Goal: Task Accomplishment & Management: Complete application form

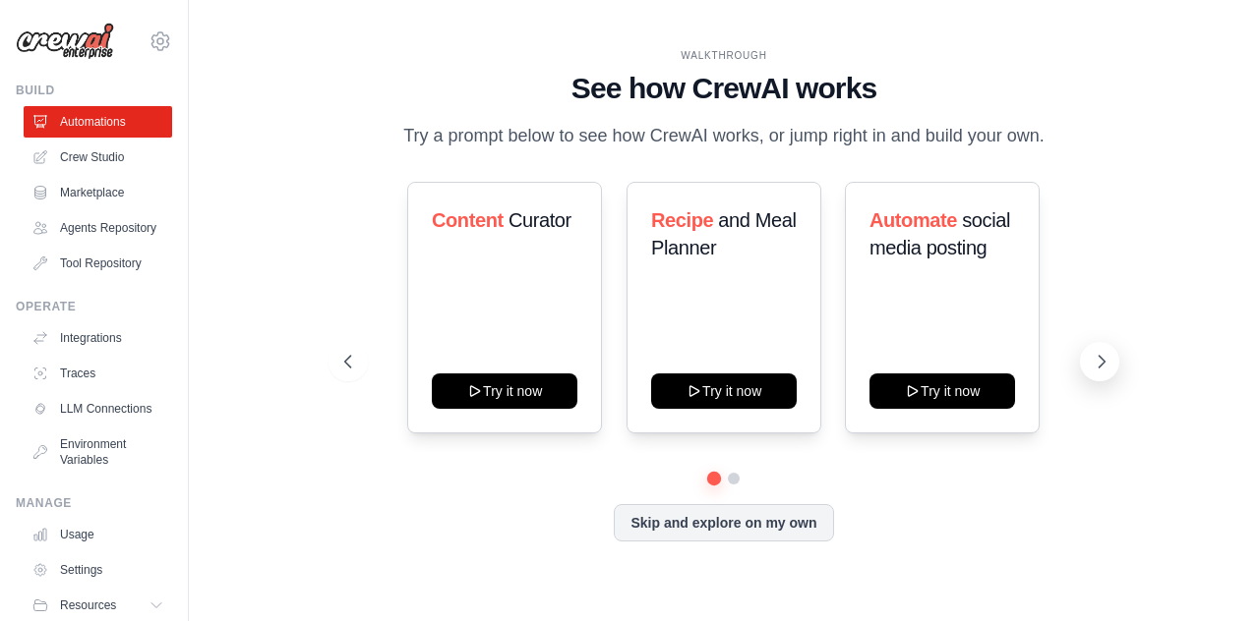
click at [1095, 361] on icon at bounding box center [1102, 362] width 20 height 20
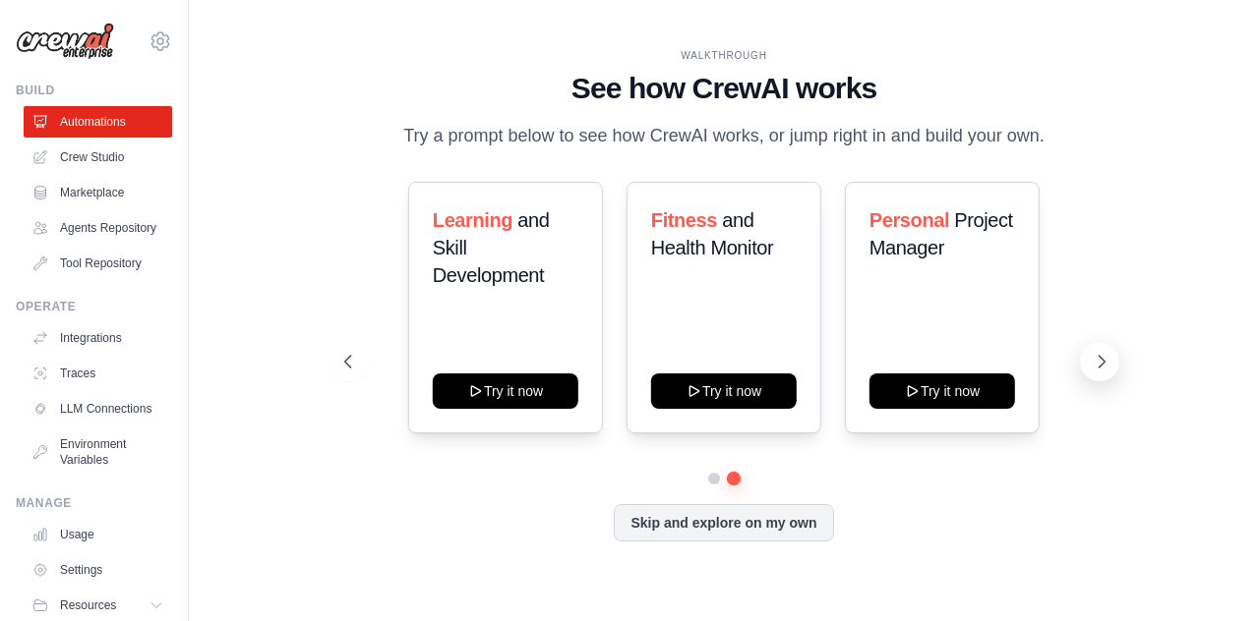
click at [1095, 362] on icon at bounding box center [1102, 362] width 20 height 20
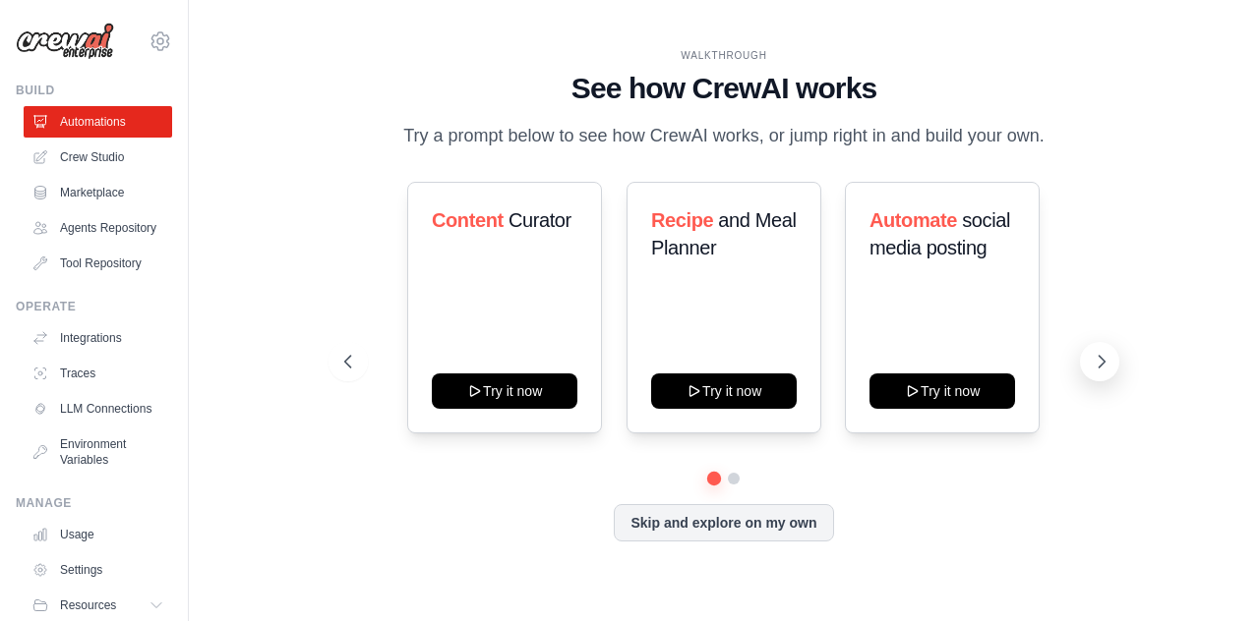
click at [1095, 362] on icon at bounding box center [1102, 362] width 20 height 20
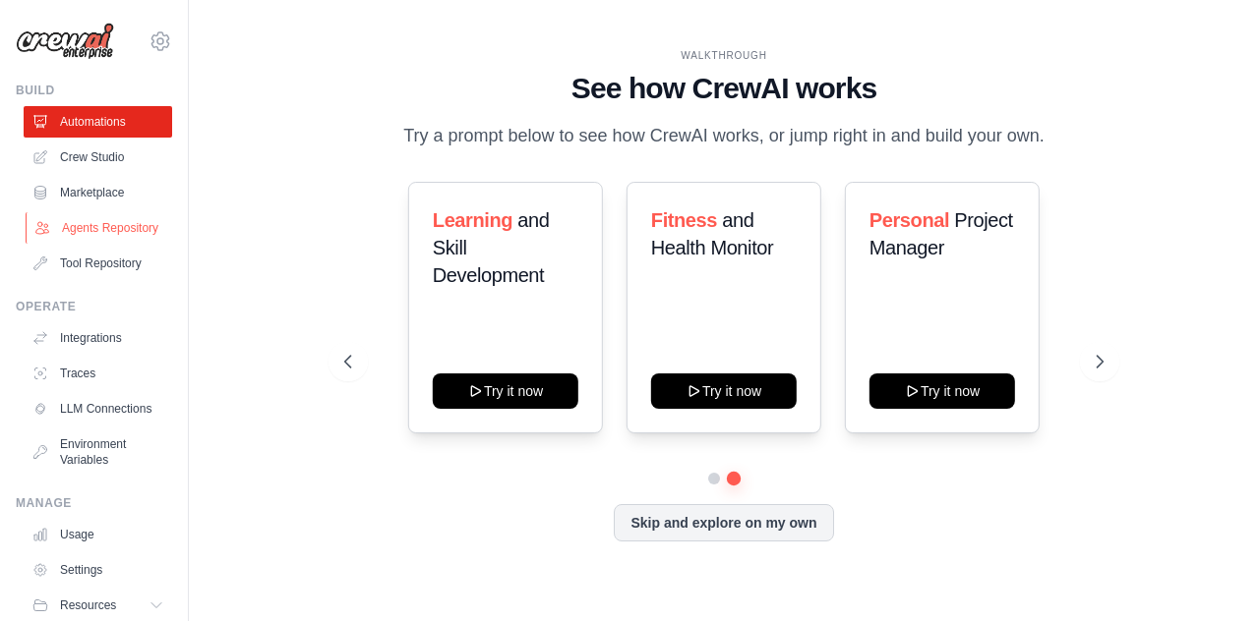
click at [90, 242] on link "Agents Repository" at bounding box center [100, 227] width 148 height 31
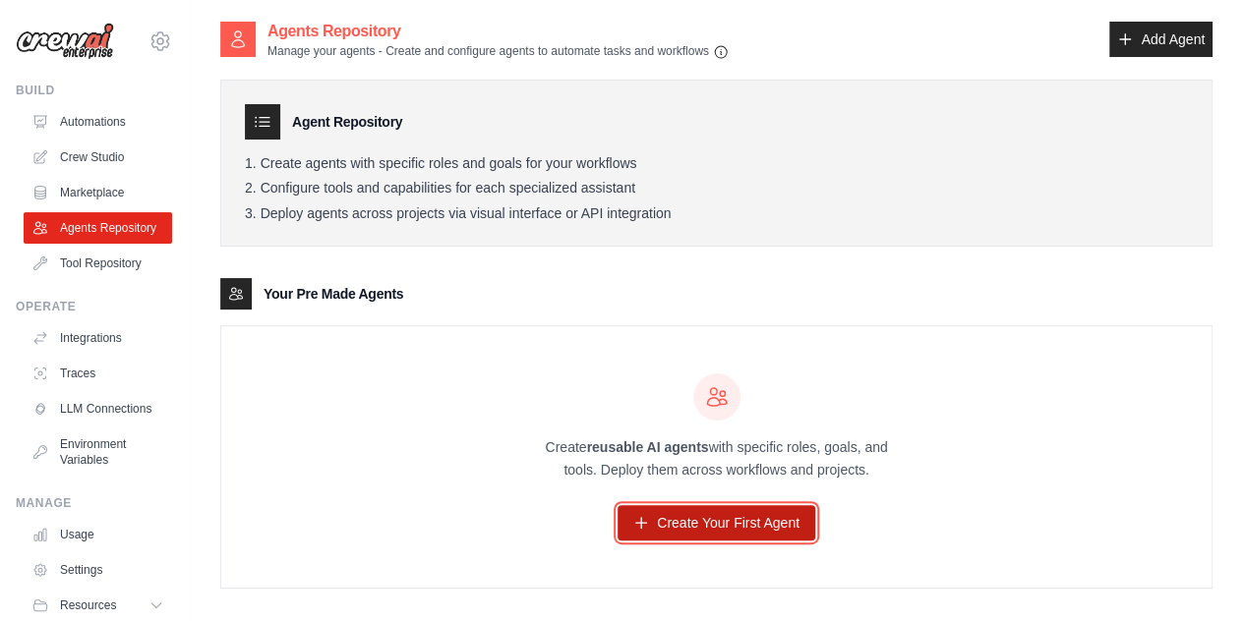
click at [692, 526] on link "Create Your First Agent" at bounding box center [717, 522] width 198 height 35
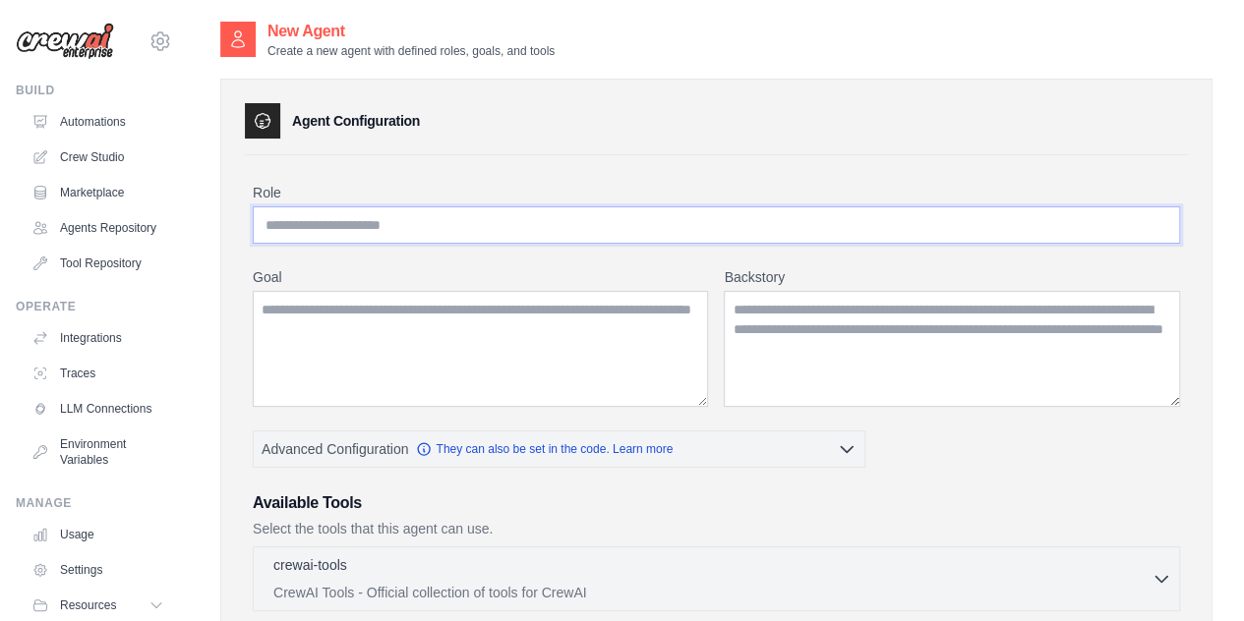
click at [382, 221] on input "Role" at bounding box center [716, 225] width 927 height 37
click at [358, 229] on input "Role" at bounding box center [716, 225] width 927 height 37
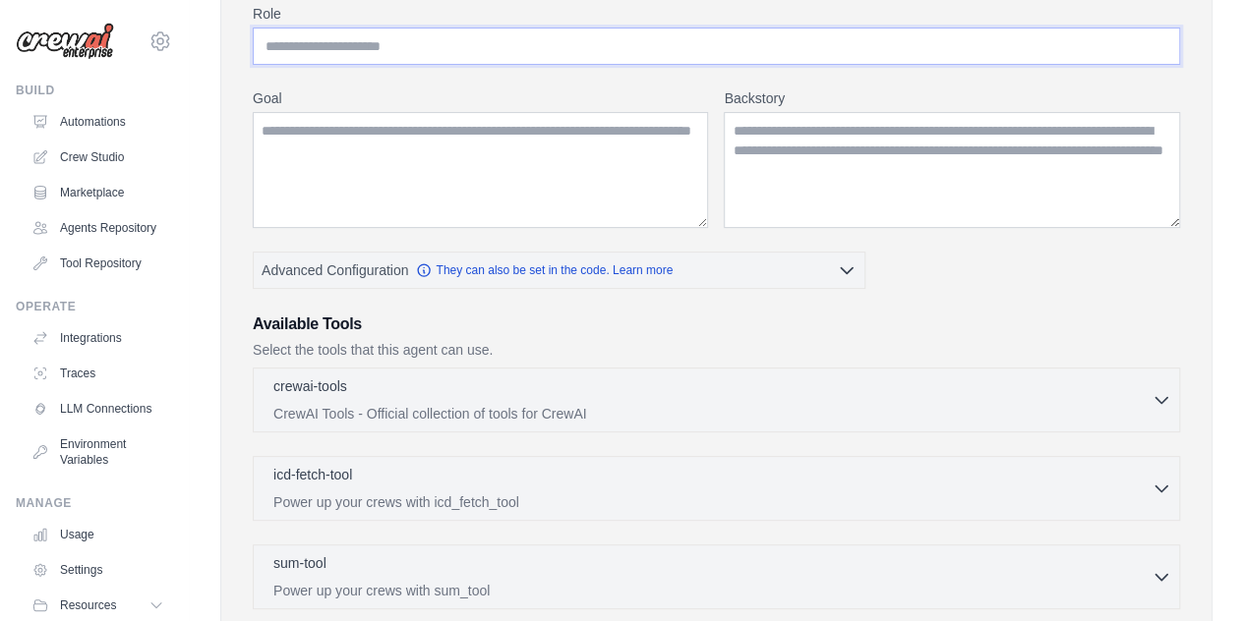
scroll to position [197, 0]
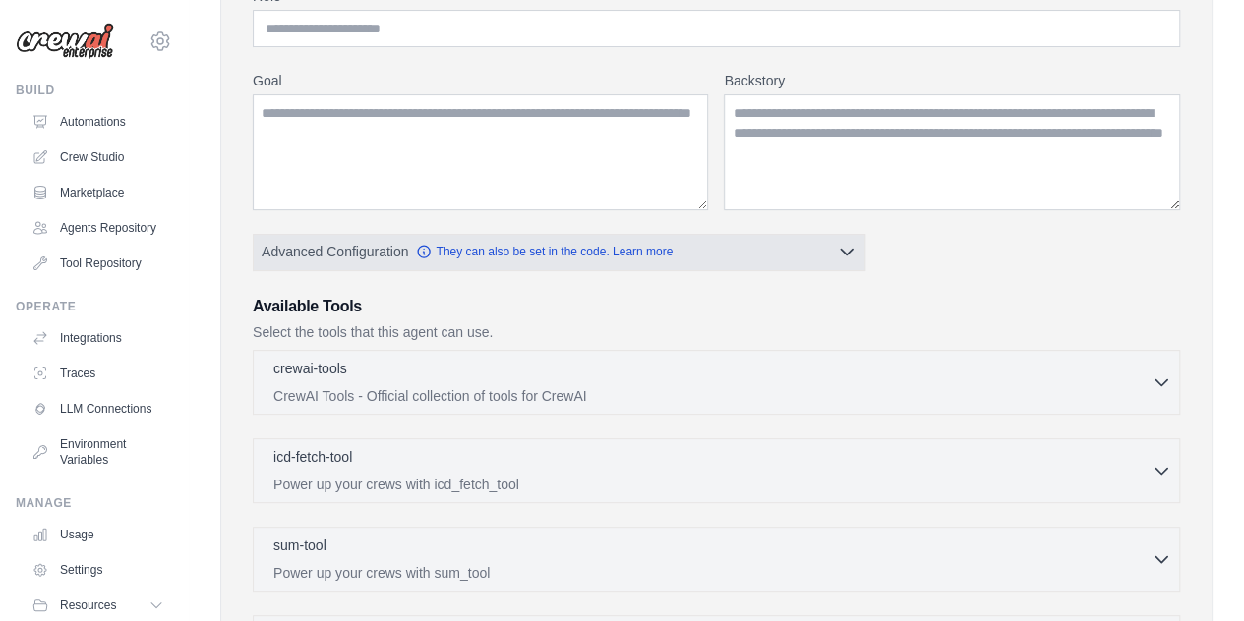
click at [832, 253] on button "Advanced Configuration They can also be set in the code. Learn more" at bounding box center [559, 251] width 611 height 35
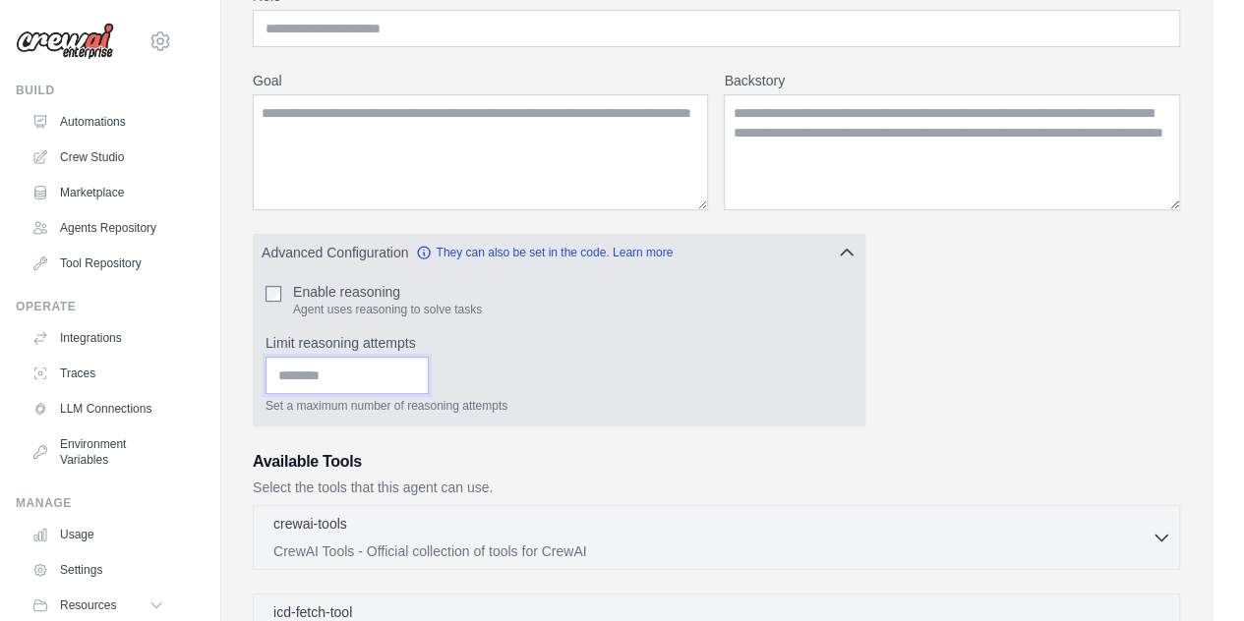
click at [415, 372] on input "Limit reasoning attempts" at bounding box center [347, 375] width 163 height 37
click at [429, 377] on input "*" at bounding box center [347, 375] width 163 height 37
click at [429, 381] on input "*" at bounding box center [347, 375] width 163 height 37
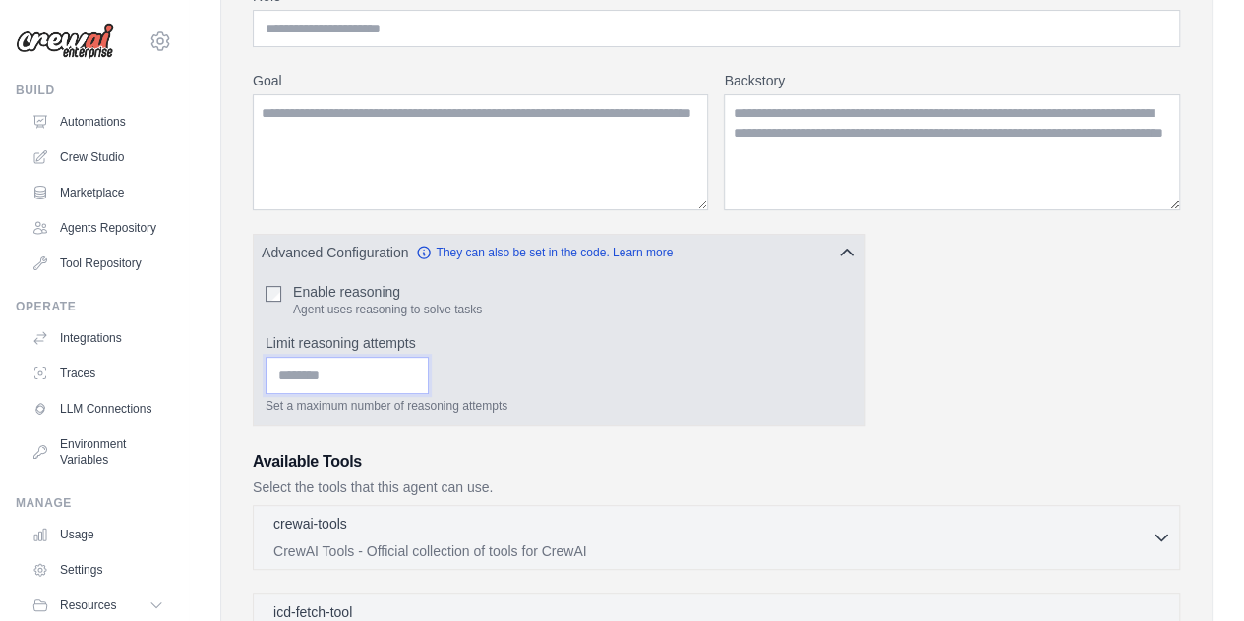
click at [429, 364] on input "*" at bounding box center [347, 375] width 163 height 37
click at [429, 365] on input "*" at bounding box center [347, 375] width 163 height 37
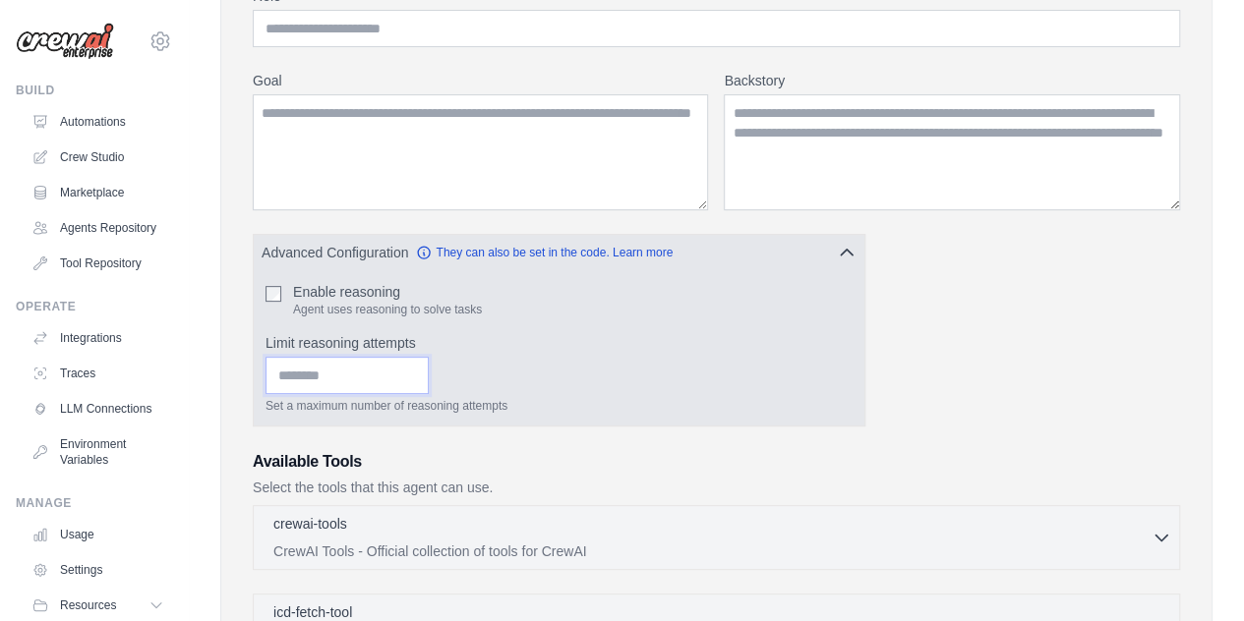
click at [429, 365] on input "*" at bounding box center [347, 375] width 163 height 37
type input "**"
click at [429, 364] on input "**" at bounding box center [347, 375] width 163 height 37
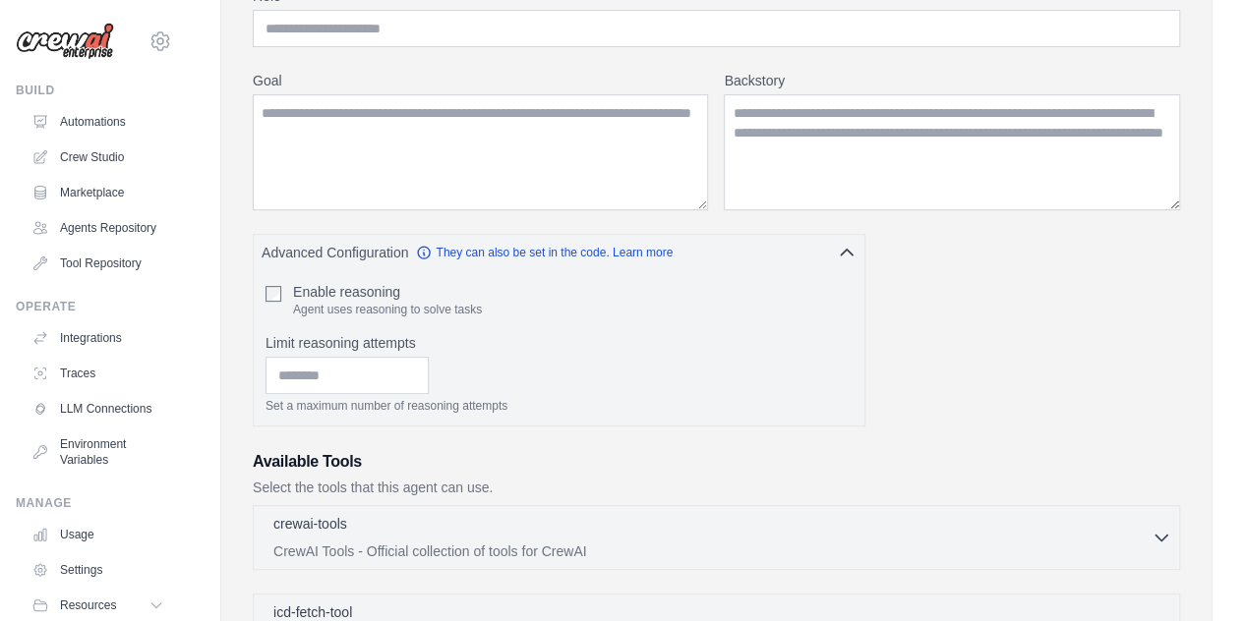
click at [970, 349] on div "Role Goal [GEOGRAPHIC_DATA] Advanced Configuration They can also be set in the …" at bounding box center [716, 462] width 927 height 952
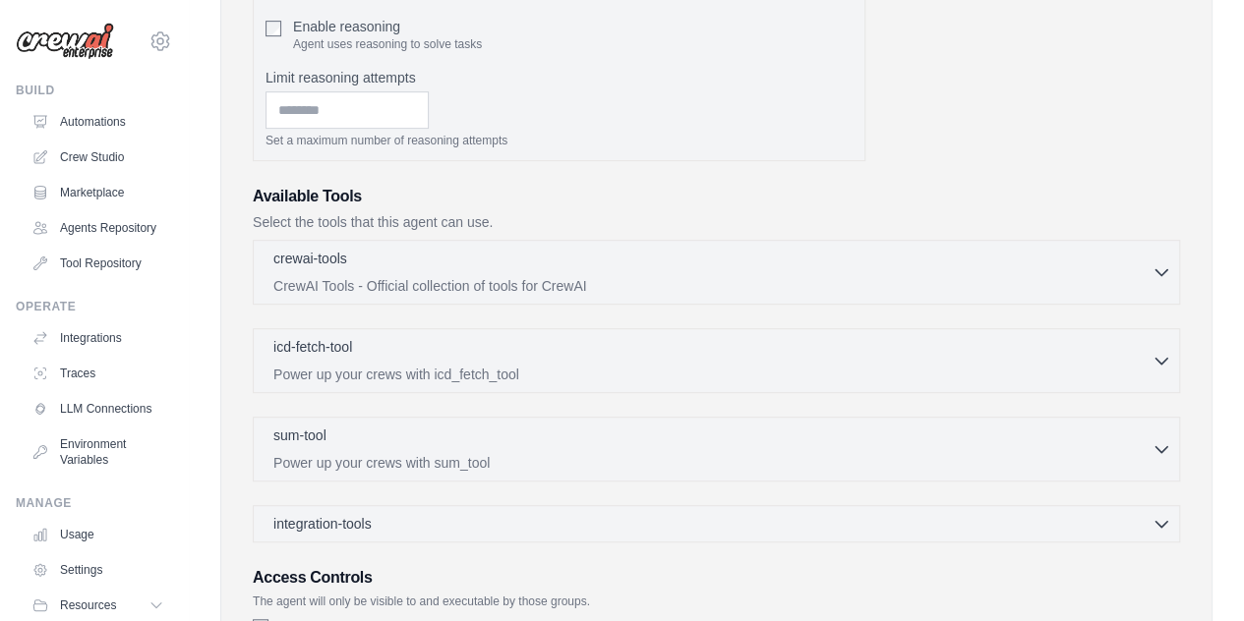
scroll to position [590, 0]
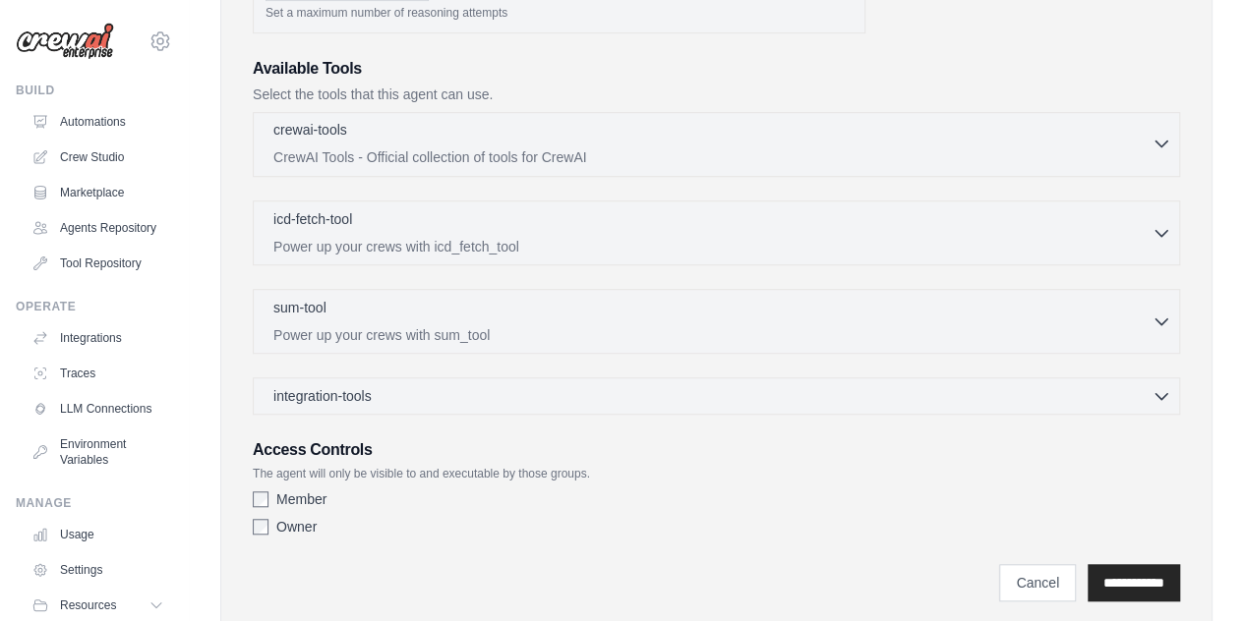
click at [507, 156] on p "CrewAI Tools - Official collection of tools for CrewAI" at bounding box center [712, 158] width 878 height 20
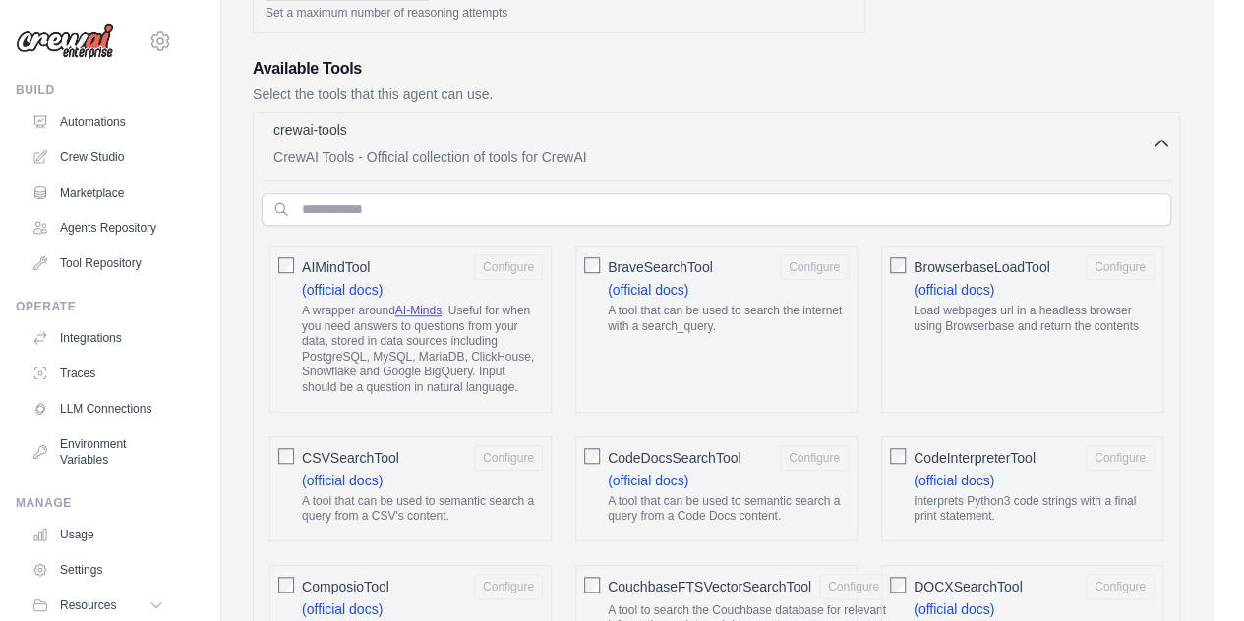
click at [654, 139] on div "crewai-tools 0 selected" at bounding box center [712, 132] width 878 height 24
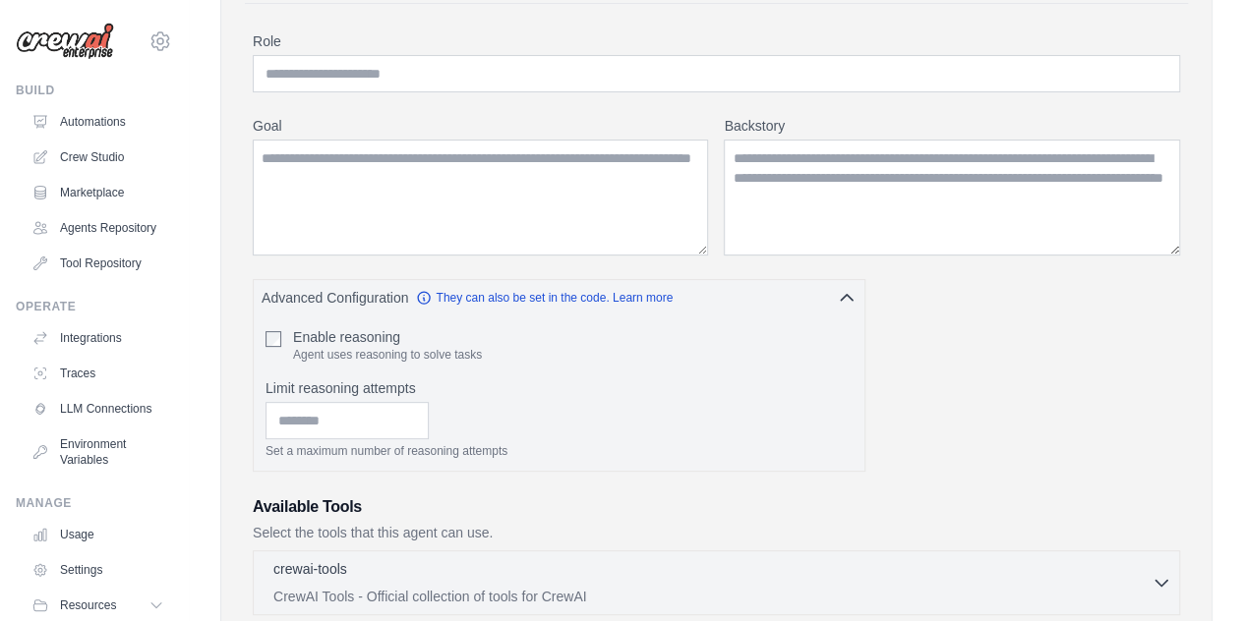
scroll to position [0, 0]
